Goal: Task Accomplishment & Management: Manage account settings

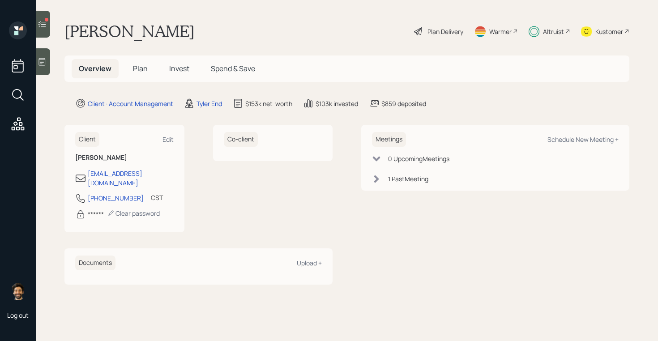
click at [166, 64] on h5 "Invest" at bounding box center [179, 68] width 34 height 19
